Goal: Check status: Check status

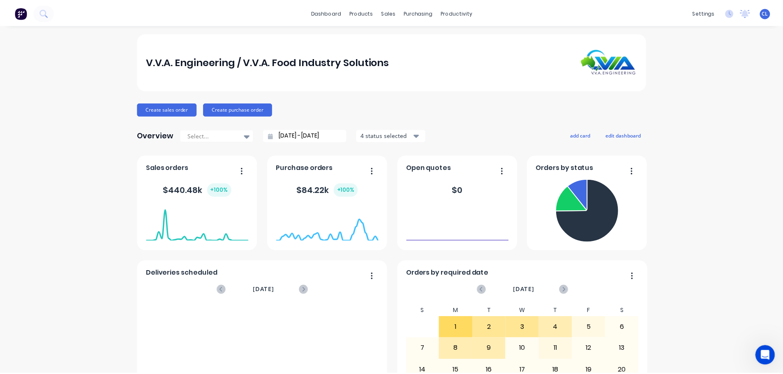
scroll to position [1589, 0]
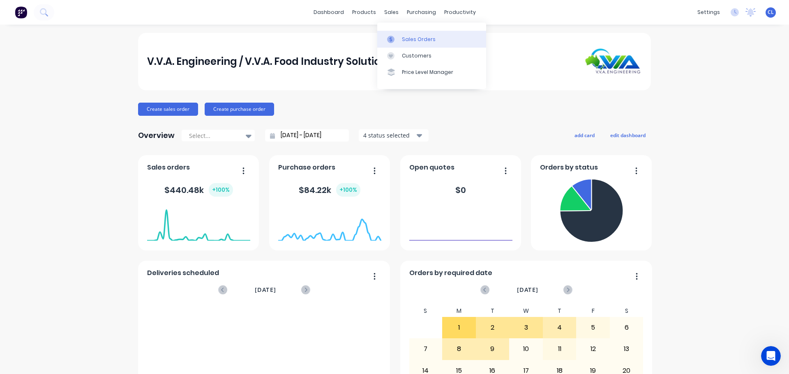
click at [393, 35] on link "Sales Orders" at bounding box center [431, 39] width 109 height 16
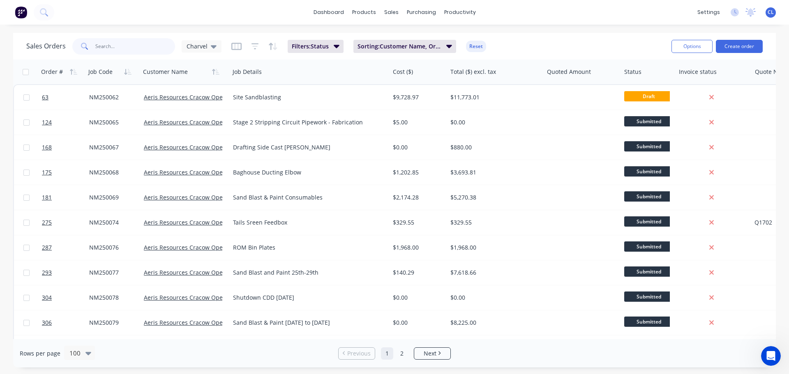
click at [139, 45] on input "text" at bounding box center [135, 46] width 80 height 16
type input "cms250026"
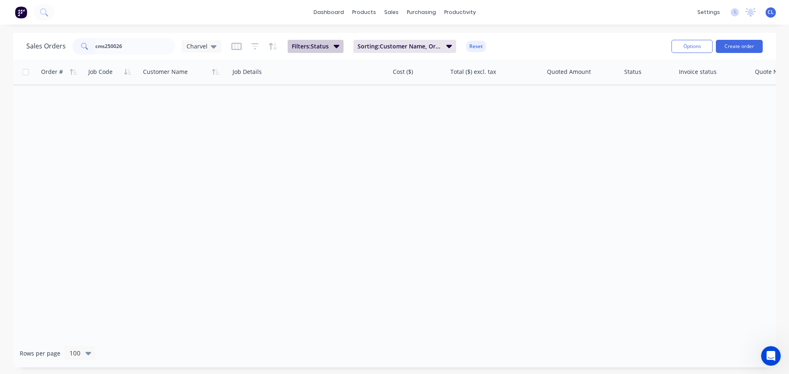
click at [336, 46] on icon "button" at bounding box center [337, 46] width 6 height 3
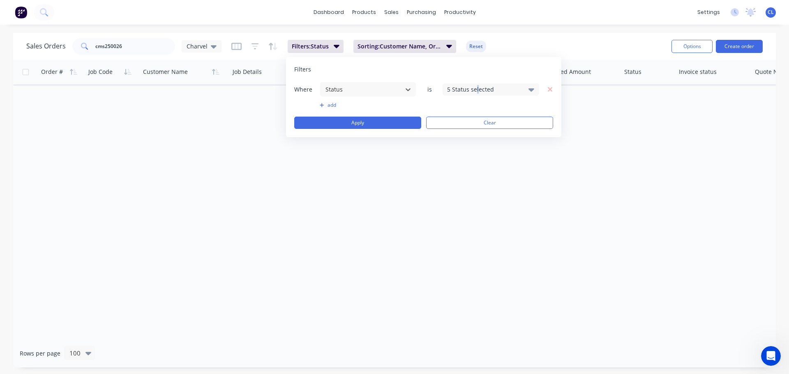
click at [478, 85] on div "5 Status selected" at bounding box center [484, 89] width 74 height 9
click at [461, 134] on div at bounding box center [456, 135] width 16 height 16
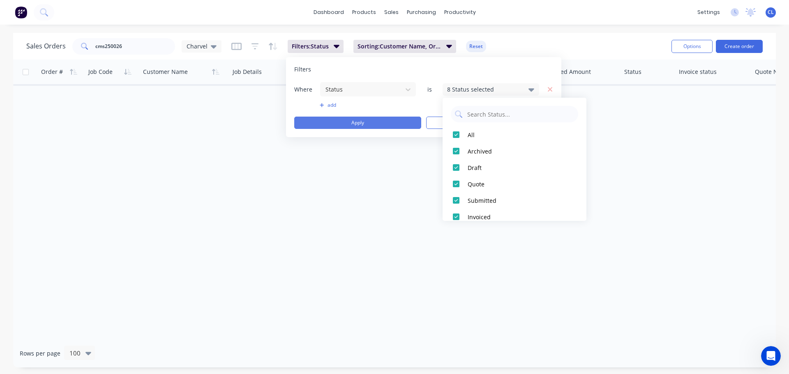
click at [387, 127] on button "Apply" at bounding box center [357, 123] width 127 height 12
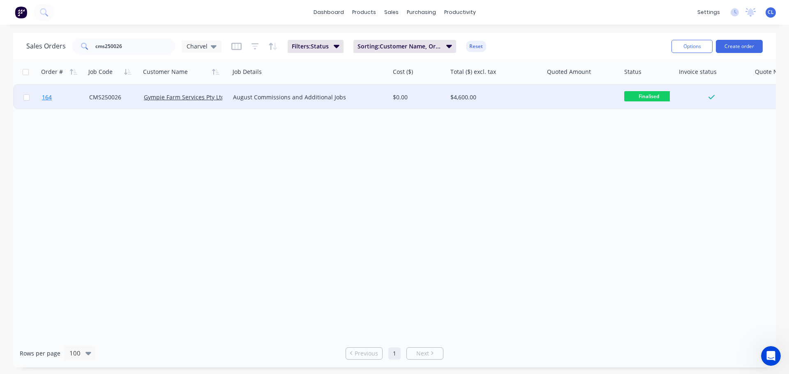
click at [49, 99] on span "164" at bounding box center [47, 97] width 10 height 8
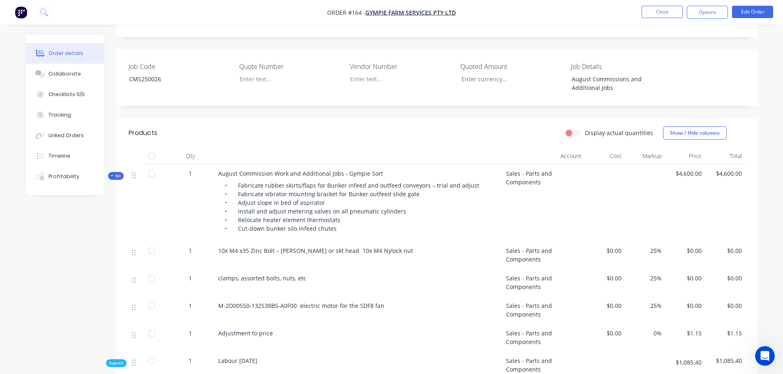
scroll to position [205, 0]
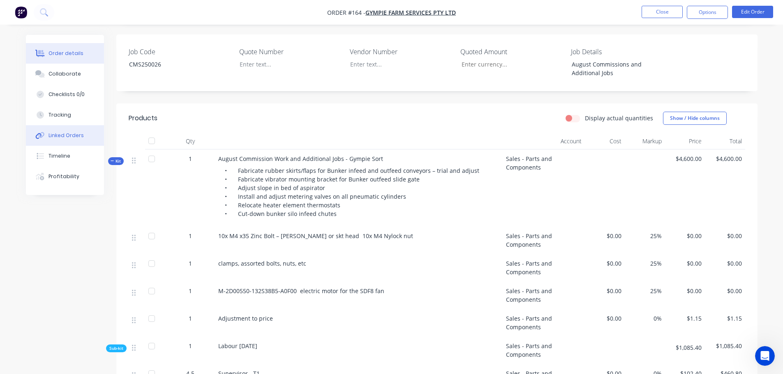
click at [64, 145] on button "Linked Orders" at bounding box center [65, 135] width 78 height 21
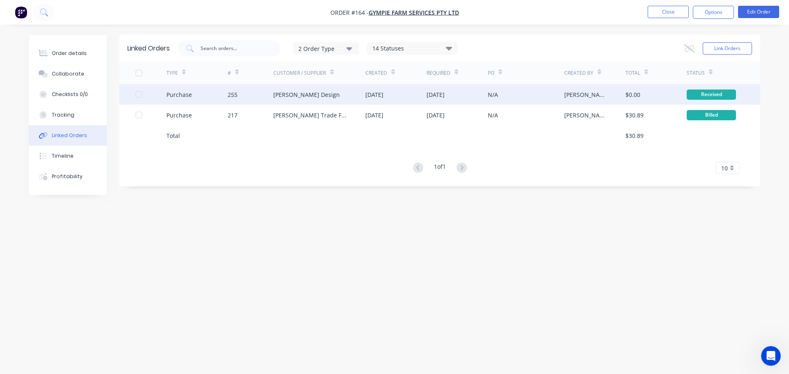
click at [228, 101] on div "255" at bounding box center [251, 94] width 46 height 21
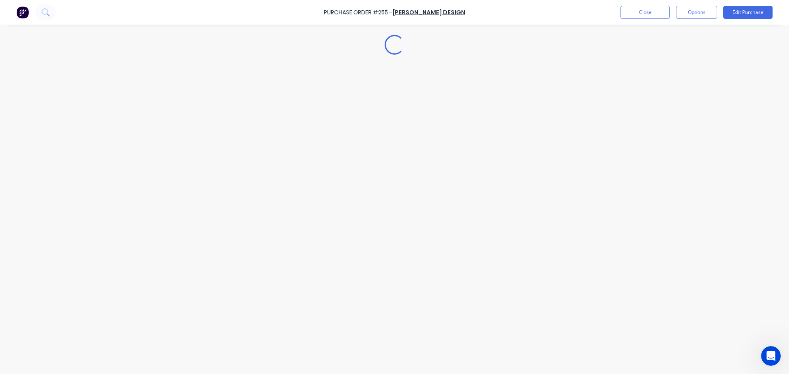
type textarea "x"
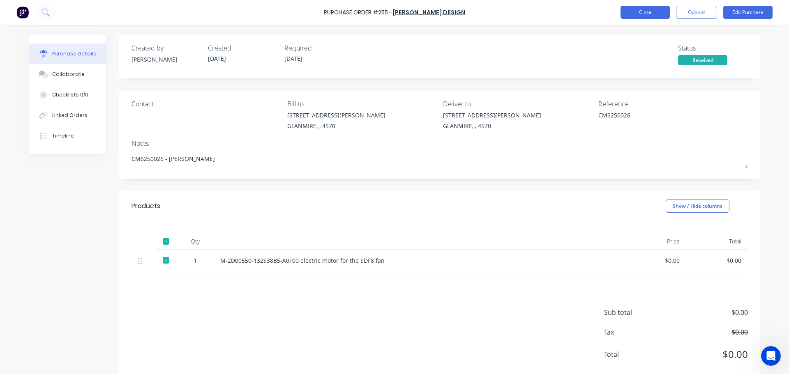
click at [643, 15] on button "Close" at bounding box center [644, 12] width 49 height 13
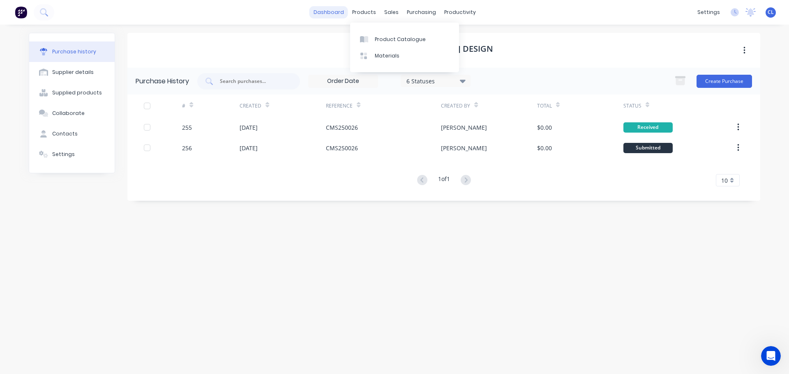
click at [337, 12] on link "dashboard" at bounding box center [328, 12] width 39 height 12
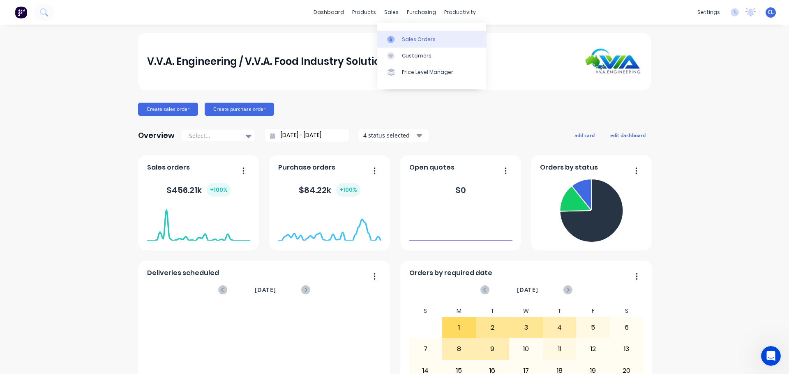
click at [404, 35] on link "Sales Orders" at bounding box center [431, 39] width 109 height 16
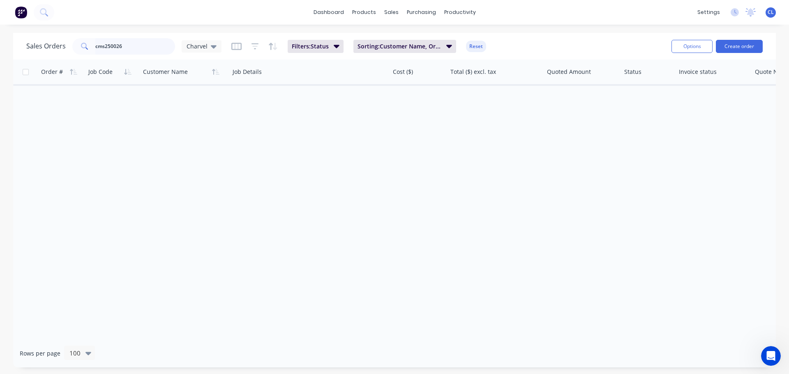
click at [134, 53] on input "cms250026" at bounding box center [135, 46] width 80 height 16
type input "HS250014"
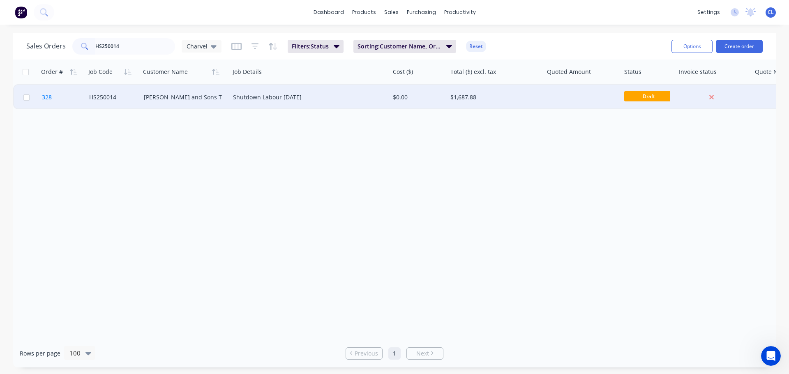
click at [43, 100] on span "328" at bounding box center [47, 97] width 10 height 8
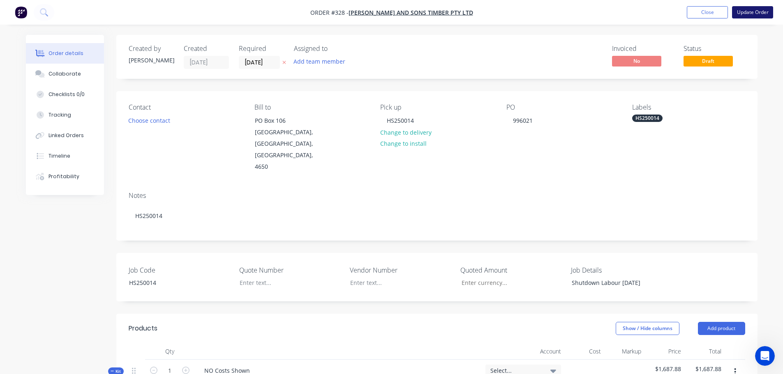
click at [759, 17] on button "Update Order" at bounding box center [752, 12] width 41 height 12
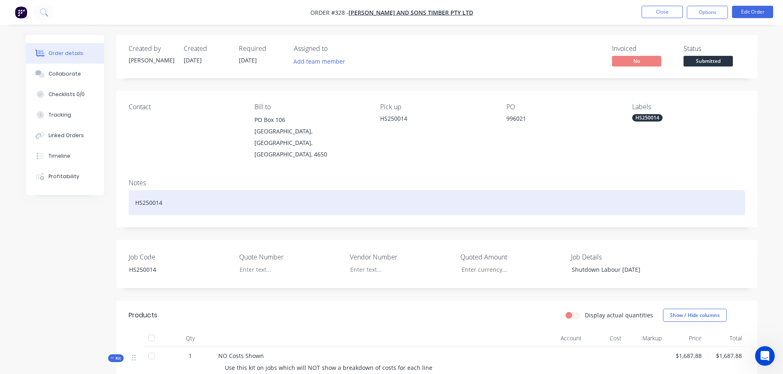
click at [234, 195] on div "HS250014" at bounding box center [437, 202] width 616 height 25
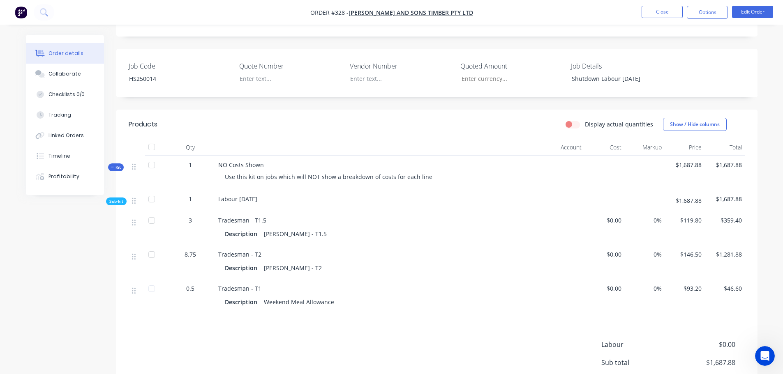
scroll to position [205, 0]
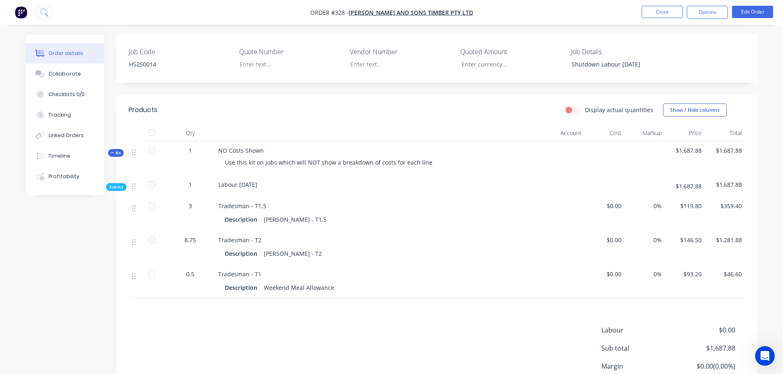
click at [237, 147] on span "NO Costs Shown" at bounding box center [241, 151] width 46 height 8
click at [248, 147] on span "NO Costs Shown" at bounding box center [241, 151] width 46 height 8
click at [749, 14] on button "Edit Order" at bounding box center [752, 12] width 41 height 12
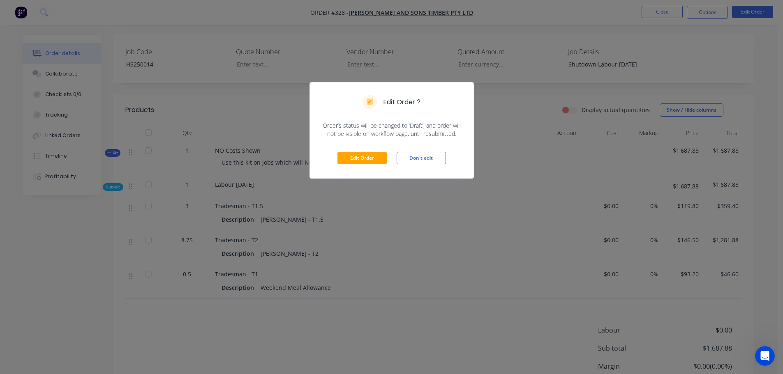
click at [387, 157] on div "Edit Order Don't edit" at bounding box center [391, 158] width 163 height 40
click at [408, 158] on button "Don't edit" at bounding box center [420, 158] width 49 height 12
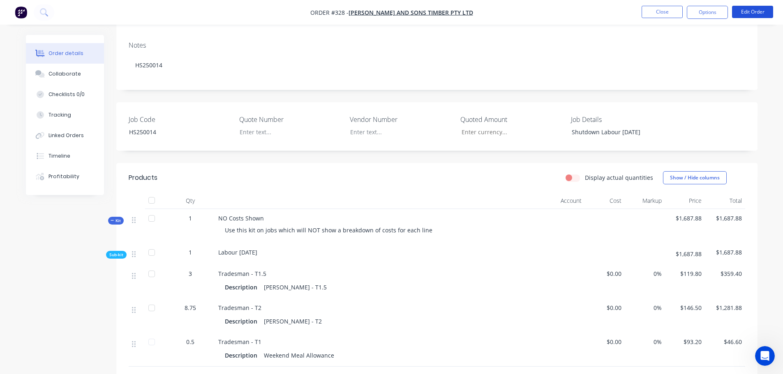
scroll to position [123, 0]
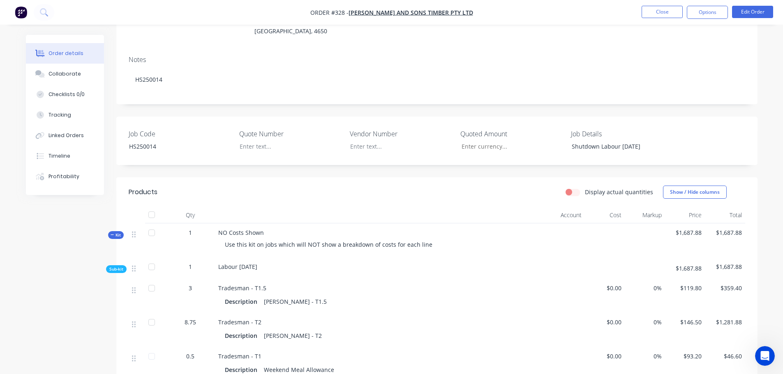
click at [649, 21] on nav "Order #328 - [PERSON_NAME] and Sons Timber Pty Ltd Close Options Edit Order" at bounding box center [391, 12] width 783 height 25
click at [645, 16] on button "Close" at bounding box center [661, 12] width 41 height 12
